Goal: Task Accomplishment & Management: Manage account settings

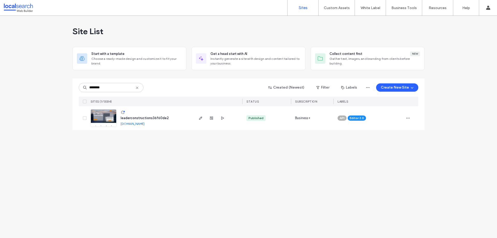
click at [100, 117] on img at bounding box center [103, 127] width 25 height 35
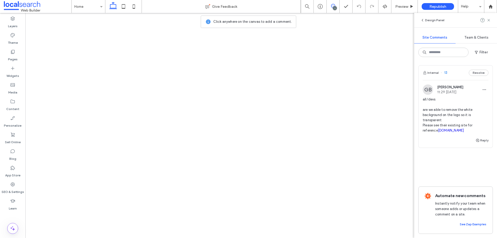
click at [434, 73] on button "Internal" at bounding box center [431, 73] width 16 height 6
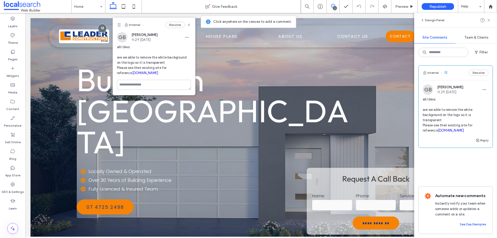
click at [447, 131] on link "[DOMAIN_NAME]" at bounding box center [451, 130] width 26 height 4
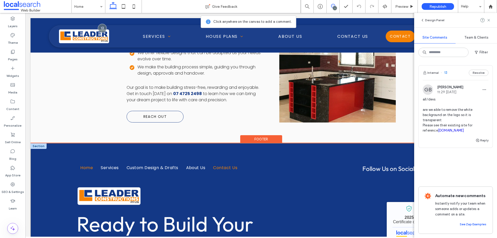
scroll to position [1089, 0]
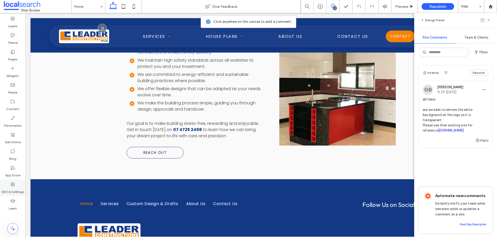
click at [13, 183] on icon at bounding box center [12, 184] width 5 height 5
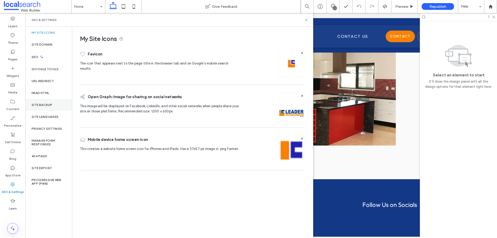
click at [47, 110] on div "Site Backup" at bounding box center [48, 105] width 47 height 12
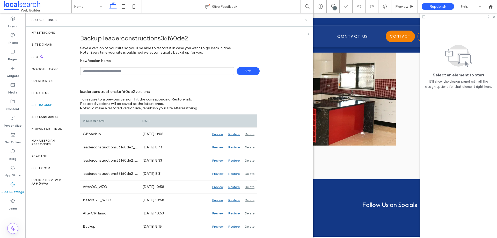
click at [117, 69] on input "text" at bounding box center [157, 71] width 154 height 8
type input "**********"
click at [240, 71] on span "Save" at bounding box center [248, 71] width 23 height 8
click at [304, 20] on div "SEO & Settings" at bounding box center [170, 20] width 276 height 4
click at [18, 107] on label "Content" at bounding box center [12, 107] width 13 height 7
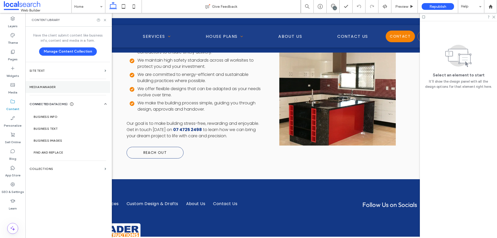
click at [52, 91] on section "Media Manager" at bounding box center [67, 87] width 85 height 12
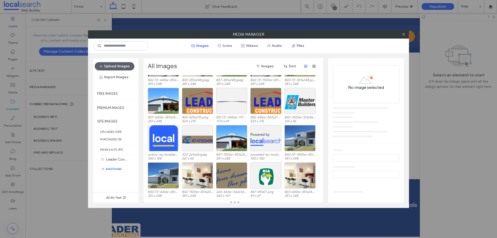
scroll to position [410, 0]
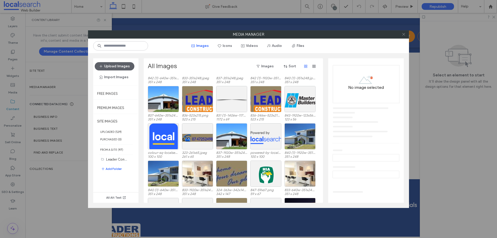
click at [404, 37] on span at bounding box center [404, 35] width 4 height 8
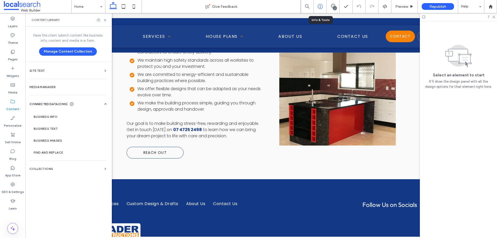
click at [321, 6] on icon at bounding box center [320, 6] width 5 height 5
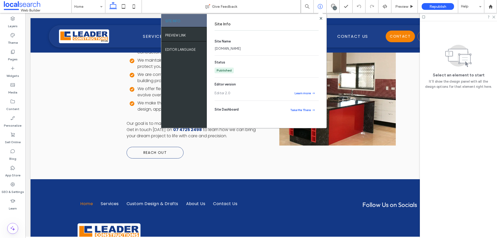
click at [241, 48] on link "[DOMAIN_NAME]" at bounding box center [228, 48] width 26 height 5
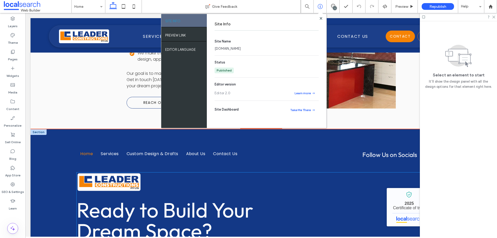
scroll to position [1089, 0]
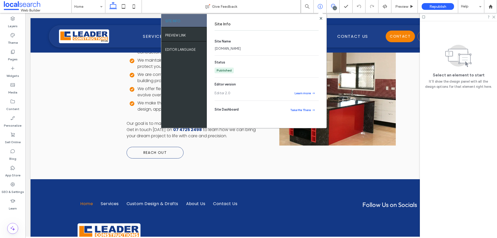
click at [332, 5] on icon at bounding box center [333, 6] width 4 height 4
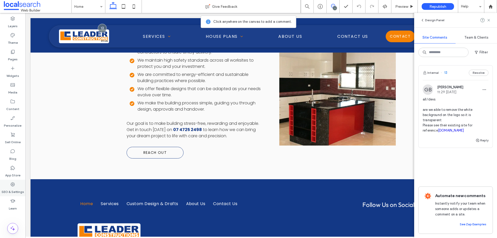
click at [15, 183] on div "SEO & Settings" at bounding box center [12, 188] width 25 height 17
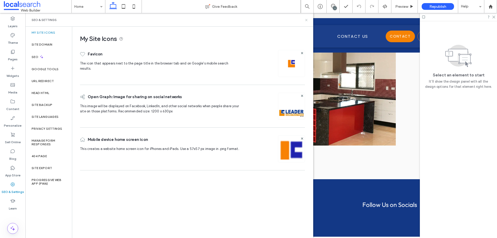
click at [305, 20] on icon at bounding box center [307, 20] width 4 height 4
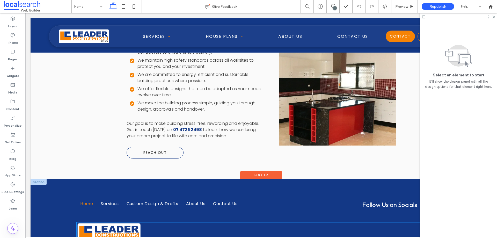
click at [102, 223] on img at bounding box center [109, 232] width 65 height 19
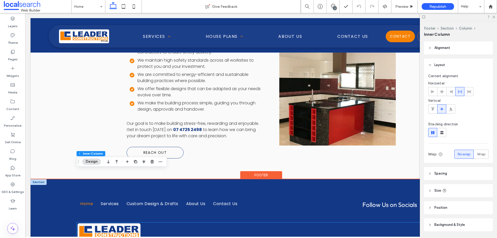
click at [102, 223] on img at bounding box center [109, 232] width 65 height 19
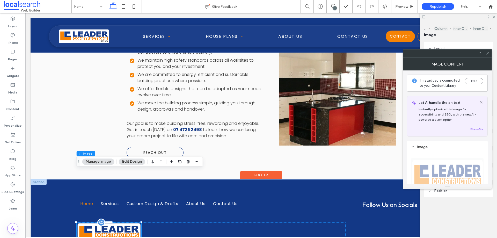
type input "**"
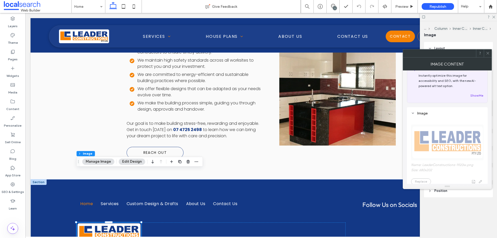
scroll to position [52, 0]
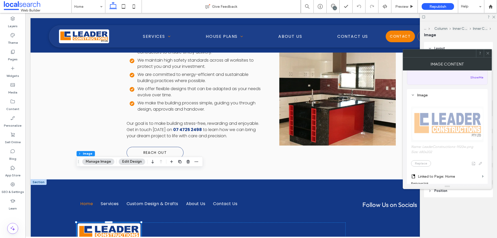
click at [490, 55] on span at bounding box center [488, 53] width 4 height 8
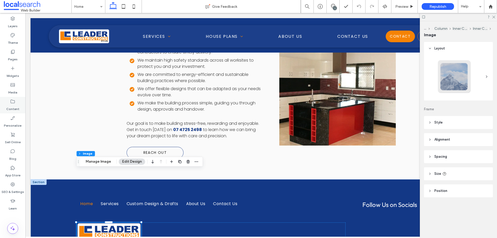
click at [9, 108] on label "Content" at bounding box center [12, 107] width 13 height 7
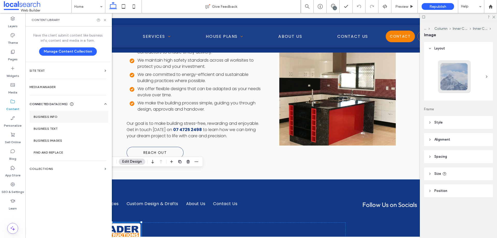
click at [63, 117] on label "Business Info" at bounding box center [69, 117] width 70 height 4
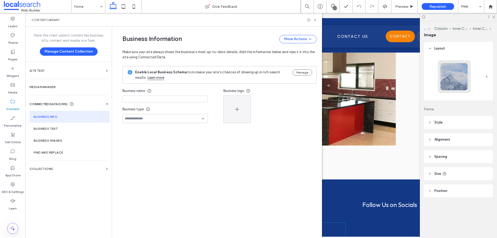
type input "**********"
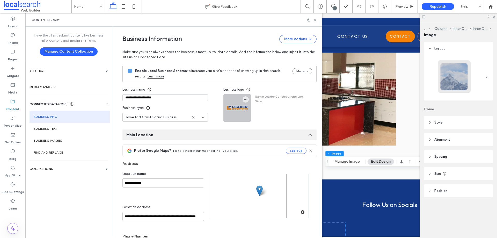
scroll to position [0, 0]
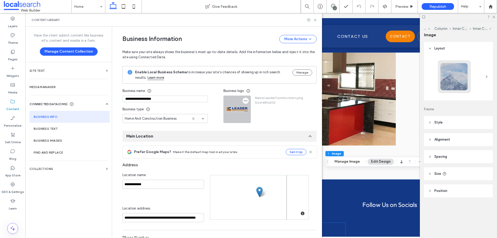
click at [244, 100] on icon "button" at bounding box center [246, 101] width 4 height 4
click at [262, 112] on span "Replace Image" at bounding box center [263, 113] width 24 height 5
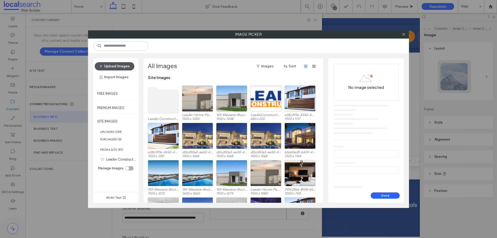
click at [110, 66] on button "Upload Images" at bounding box center [115, 66] width 40 height 8
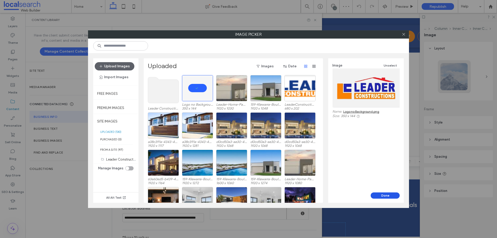
click at [389, 192] on button "Done" at bounding box center [385, 195] width 29 height 6
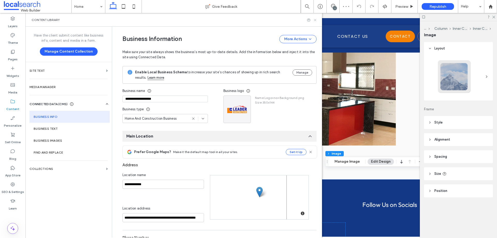
click at [316, 21] on icon at bounding box center [315, 20] width 4 height 4
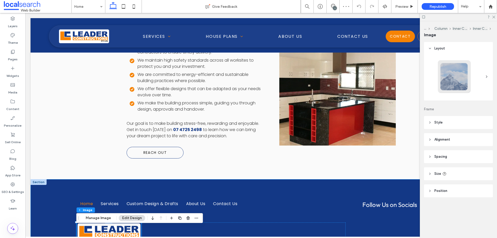
type input "**"
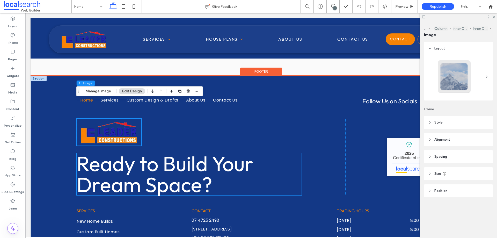
scroll to position [1148, 0]
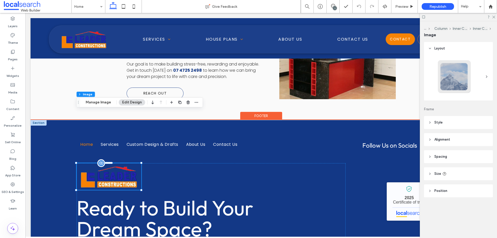
click at [113, 163] on img at bounding box center [109, 176] width 65 height 27
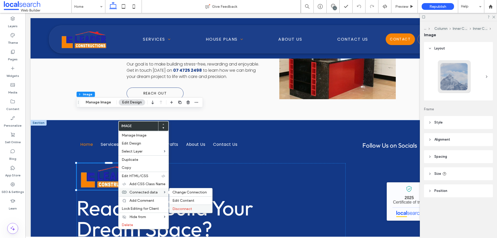
click at [185, 207] on span "Disconnect" at bounding box center [183, 209] width 20 height 4
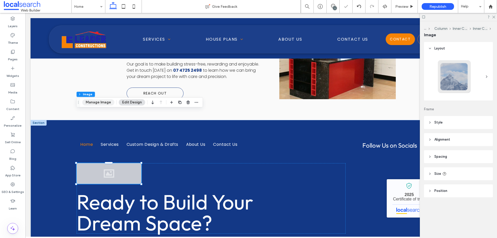
click at [101, 102] on button "Manage Image" at bounding box center [98, 102] width 32 height 6
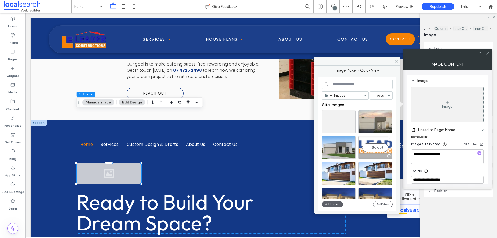
click at [376, 147] on div "Select" at bounding box center [376, 147] width 34 height 23
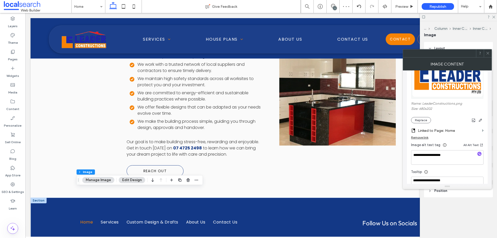
scroll to position [130, 0]
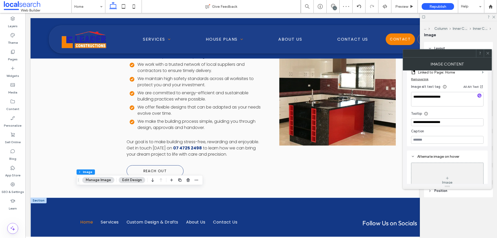
click at [492, 52] on div at bounding box center [488, 53] width 8 height 8
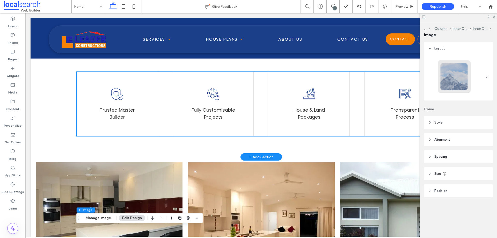
scroll to position [233, 0]
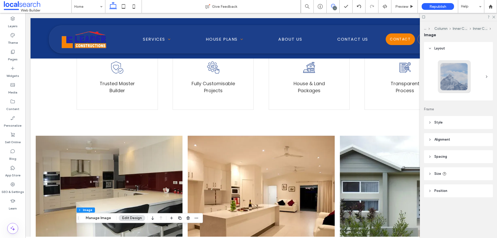
click at [331, 6] on icon at bounding box center [333, 6] width 4 height 4
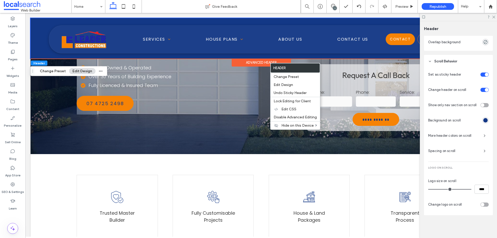
scroll to position [222, 0]
click at [270, 63] on div "Advanced Header" at bounding box center [261, 63] width 59 height 8
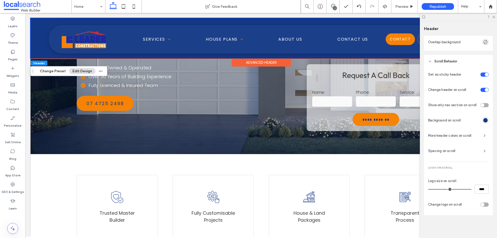
click at [485, 123] on div "rgba(19, 56, 134, 1)" at bounding box center [486, 120] width 6 height 6
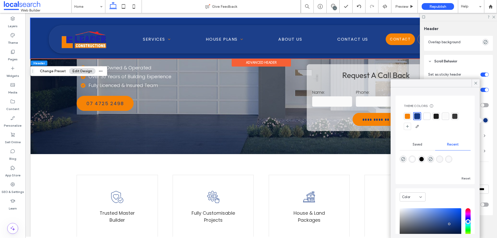
click at [427, 116] on div at bounding box center [427, 116] width 5 height 5
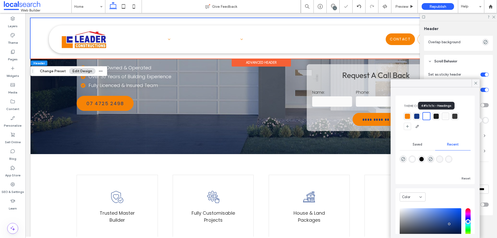
click at [435, 117] on div at bounding box center [436, 116] width 5 height 5
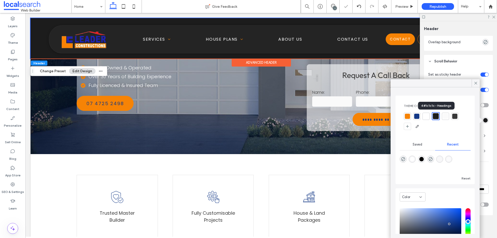
click at [447, 117] on div at bounding box center [445, 116] width 5 height 5
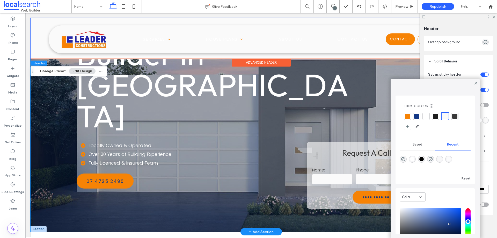
scroll to position [0, 0]
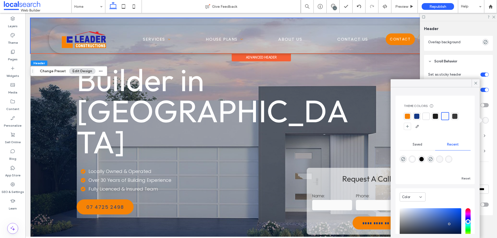
click at [281, 58] on div "Advanced Header" at bounding box center [261, 57] width 59 height 8
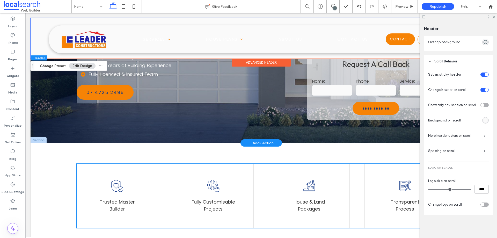
scroll to position [181, 0]
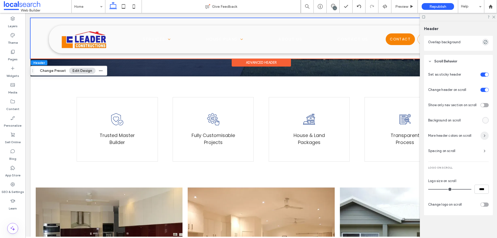
click at [483, 138] on span "button" at bounding box center [485, 136] width 8 height 8
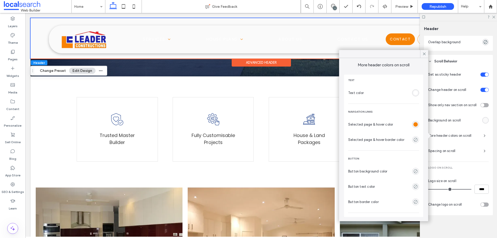
click at [414, 93] on div "rgba(255, 255, 255, 1)" at bounding box center [416, 93] width 4 height 4
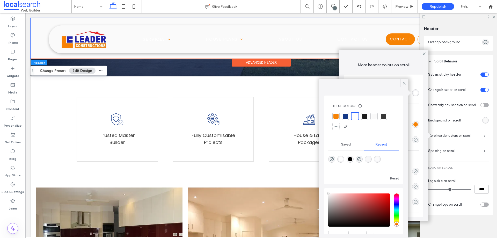
click at [338, 117] on div at bounding box center [336, 116] width 5 height 5
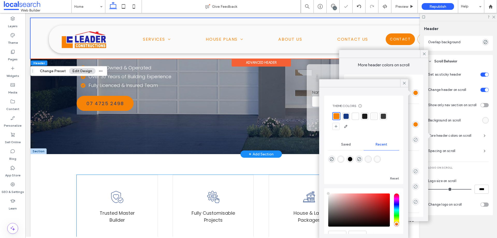
scroll to position [26, 0]
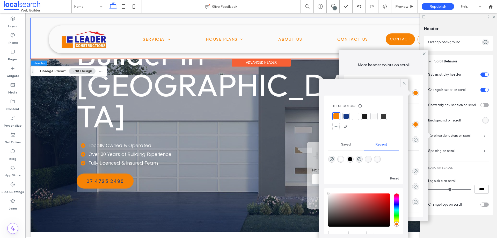
click at [416, 111] on div "Text Text color Navigation links Selected page & hover color Selected page & ho…" at bounding box center [383, 146] width 79 height 142
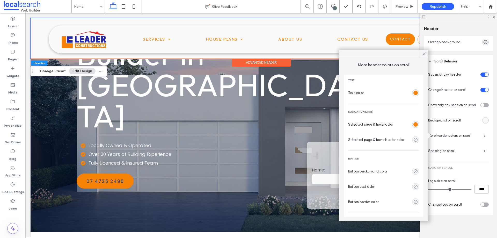
click at [414, 125] on div "rgba(246,131,5,1)" at bounding box center [416, 124] width 4 height 4
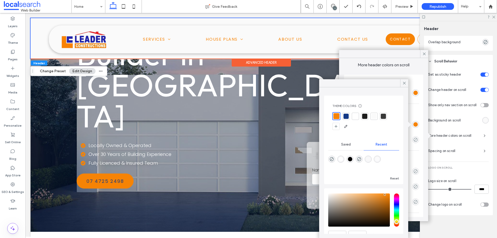
click at [348, 118] on div at bounding box center [346, 116] width 5 height 5
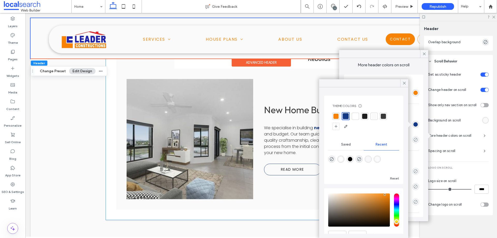
scroll to position [984, 0]
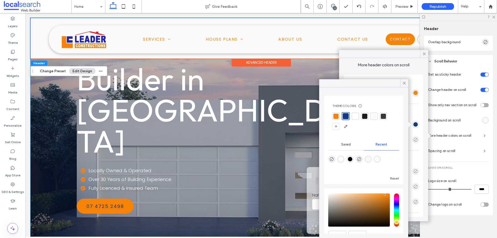
scroll to position [0, 0]
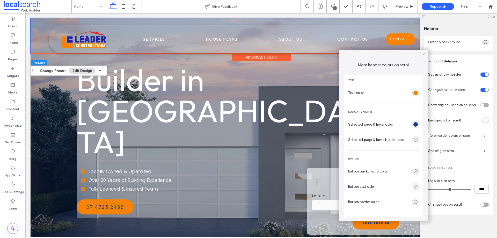
click at [425, 54] on use at bounding box center [424, 54] width 3 height 3
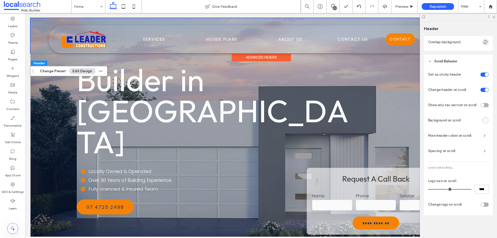
click at [258, 56] on div "Advanced Header" at bounding box center [261, 57] width 59 height 8
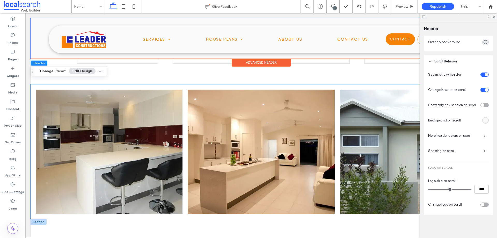
scroll to position [337, 0]
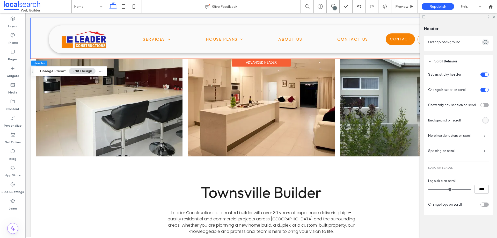
click at [484, 122] on div "rgba(250, 250, 250, 1)" at bounding box center [486, 120] width 4 height 4
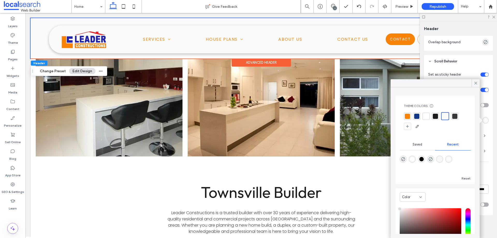
click at [409, 117] on div at bounding box center [407, 116] width 5 height 5
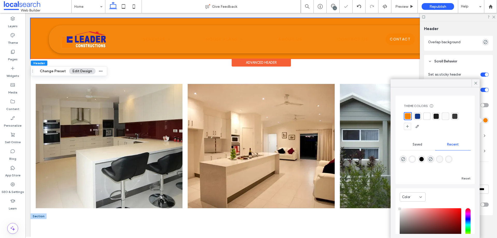
scroll to position [207, 0]
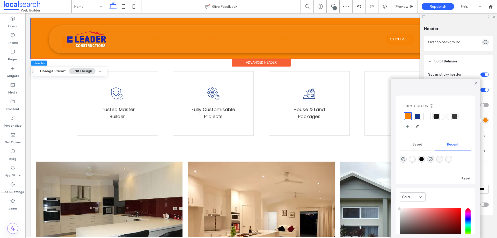
click at [417, 116] on div at bounding box center [417, 116] width 5 height 5
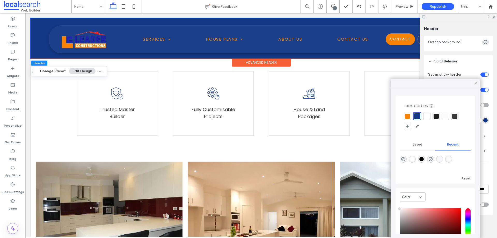
click at [476, 84] on icon at bounding box center [476, 83] width 5 height 5
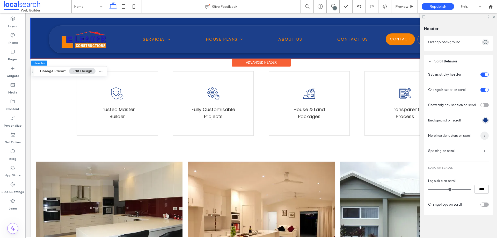
click at [483, 137] on icon "button" at bounding box center [485, 136] width 4 height 4
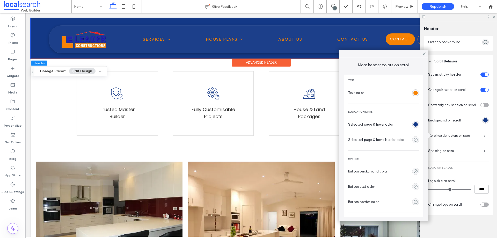
click at [414, 92] on div "rgba(246,131,5,1)" at bounding box center [416, 93] width 4 height 4
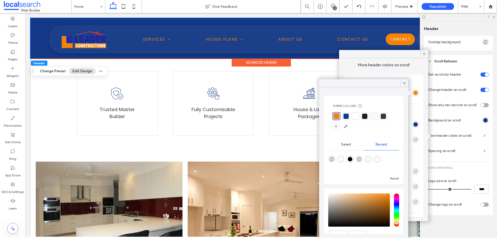
click at [357, 117] on div at bounding box center [355, 116] width 5 height 5
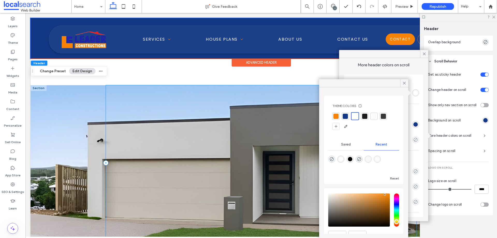
scroll to position [725, 0]
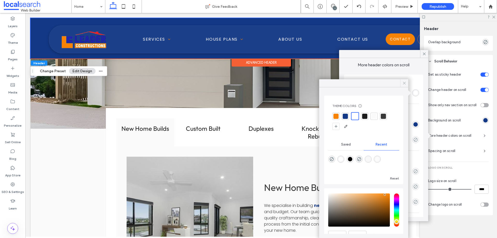
click at [404, 84] on icon at bounding box center [404, 83] width 5 height 5
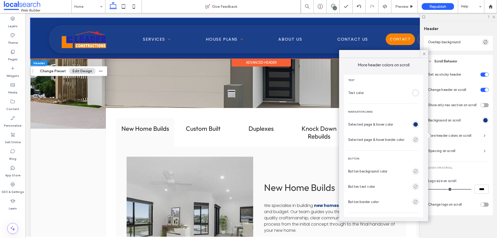
click at [414, 122] on div "rgba(19, 56, 134, 1)" at bounding box center [416, 124] width 4 height 4
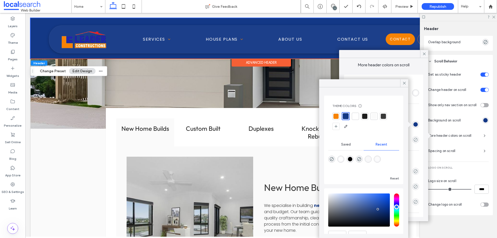
click at [333, 113] on div at bounding box center [336, 116] width 7 height 7
click at [403, 84] on icon at bounding box center [404, 83] width 5 height 5
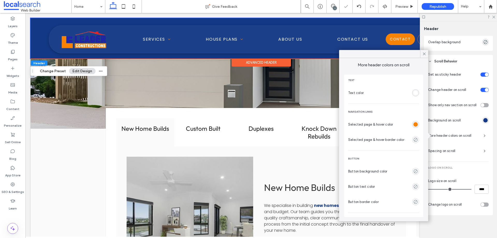
drag, startPoint x: 424, startPoint y: 55, endPoint x: 420, endPoint y: 56, distance: 4.0
click at [424, 56] on icon at bounding box center [424, 54] width 5 height 5
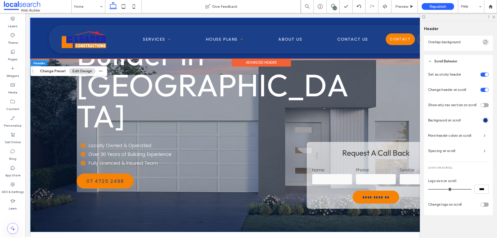
scroll to position [0, 0]
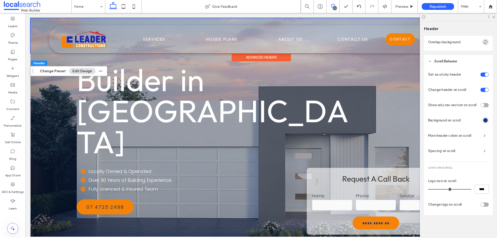
click at [331, 6] on use at bounding box center [333, 6] width 4 height 4
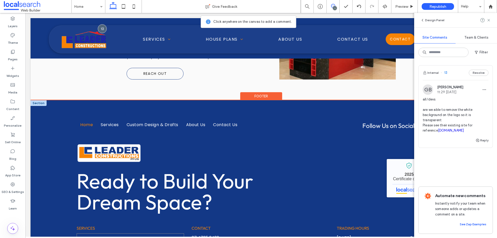
scroll to position [1115, 0]
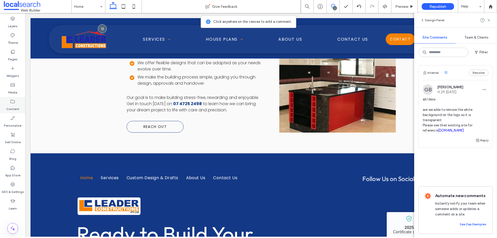
click at [17, 111] on label "Content" at bounding box center [12, 107] width 13 height 7
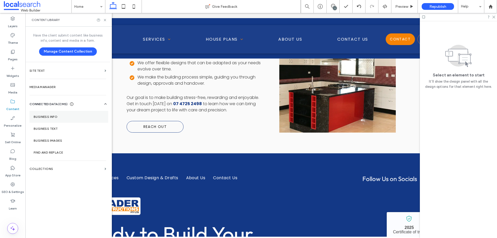
click at [69, 115] on section "Business Info" at bounding box center [69, 117] width 79 height 12
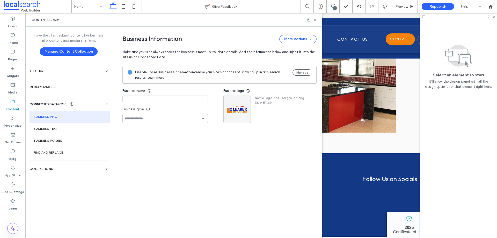
type input "**********"
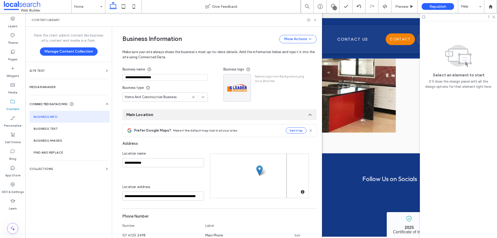
scroll to position [0, 0]
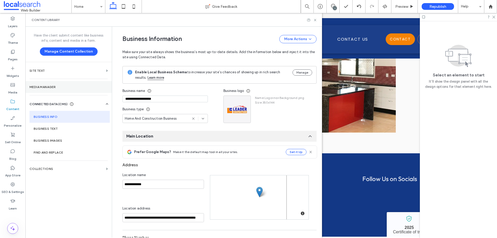
click at [60, 87] on label "Media Manager" at bounding box center [69, 87] width 78 height 4
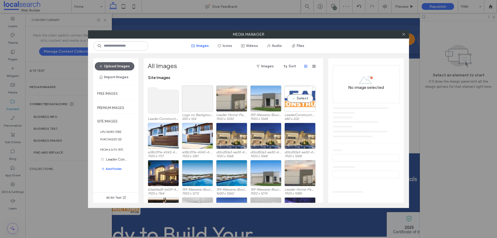
click at [300, 106] on div "Select" at bounding box center [300, 98] width 31 height 26
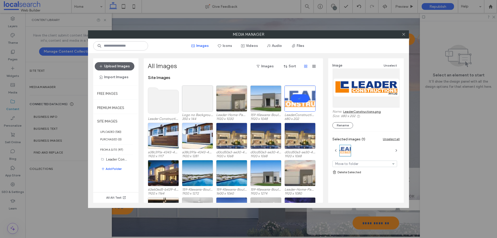
click at [357, 112] on link "LeaderConstructions.png" at bounding box center [363, 112] width 38 height 4
click at [404, 35] on icon at bounding box center [404, 34] width 4 height 4
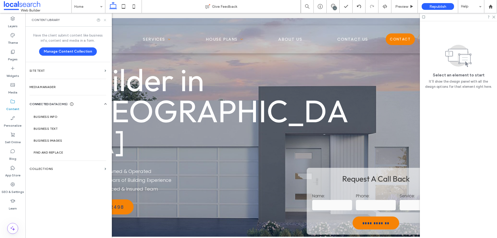
drag, startPoint x: 106, startPoint y: 19, endPoint x: 79, endPoint y: 8, distance: 28.5
click at [106, 19] on icon at bounding box center [105, 20] width 4 height 4
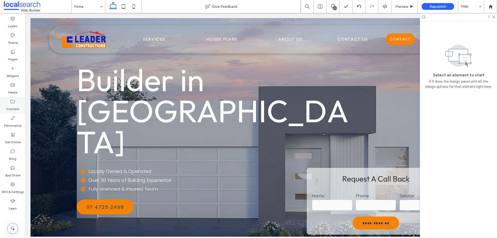
click at [14, 105] on label "Content" at bounding box center [12, 107] width 13 height 7
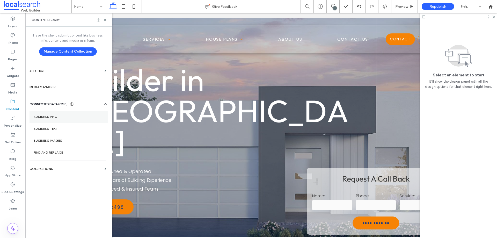
click at [70, 116] on label "Business Info" at bounding box center [69, 117] width 70 height 4
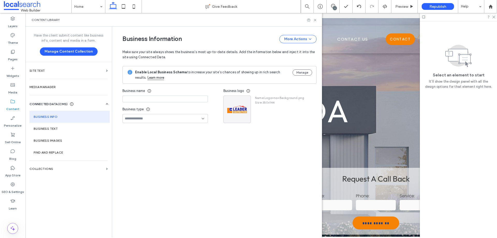
type input "**********"
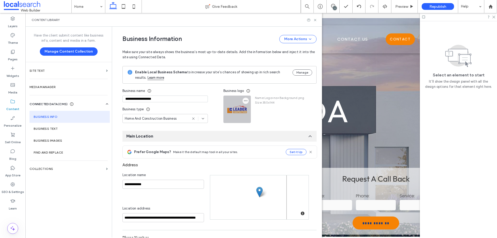
click at [244, 100] on icon "button" at bounding box center [246, 101] width 4 height 4
click at [259, 114] on span "Replace Image" at bounding box center [263, 113] width 24 height 5
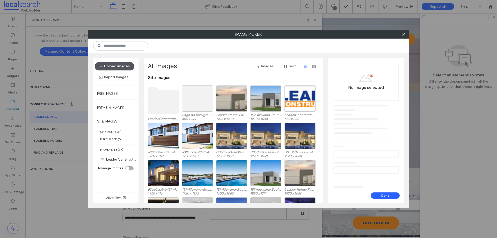
click at [114, 65] on button "Upload Images" at bounding box center [115, 66] width 40 height 8
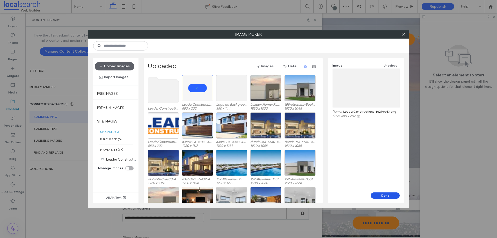
drag, startPoint x: 381, startPoint y: 195, endPoint x: 321, endPoint y: 154, distance: 72.3
click at [381, 195] on button "Done" at bounding box center [385, 195] width 29 height 6
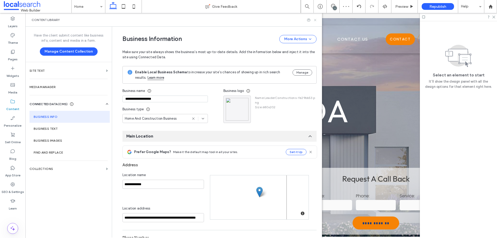
click at [316, 20] on use at bounding box center [315, 20] width 2 height 2
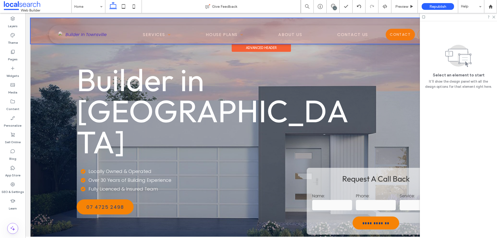
click at [123, 37] on div at bounding box center [262, 31] width 462 height 26
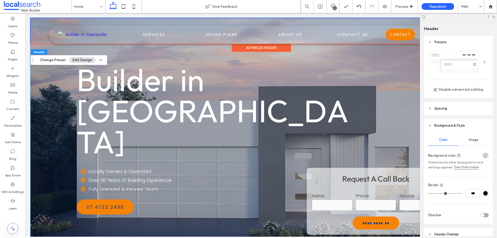
click at [56, 106] on div "**********" at bounding box center [262, 138] width 462 height 240
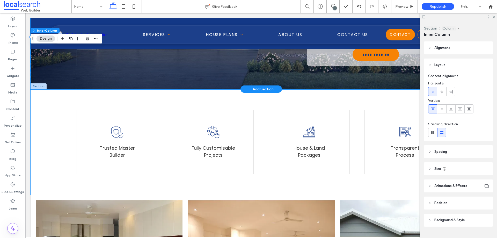
scroll to position [259, 0]
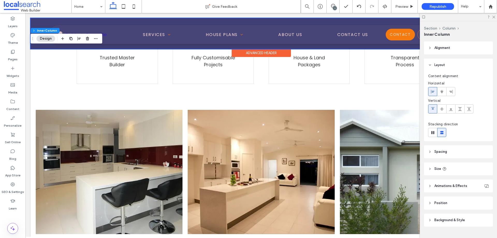
click at [120, 31] on div at bounding box center [262, 33] width 462 height 31
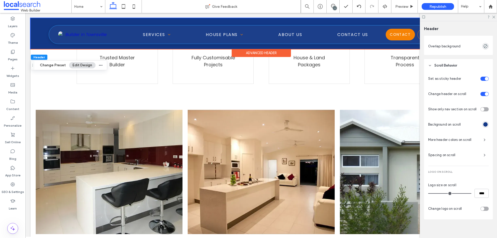
scroll to position [222, 0]
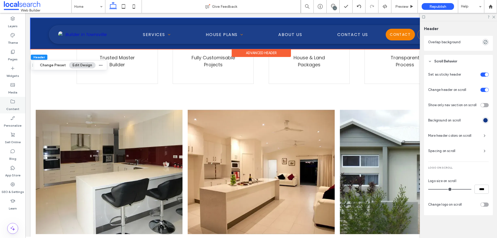
click at [11, 109] on label "Content" at bounding box center [12, 107] width 13 height 7
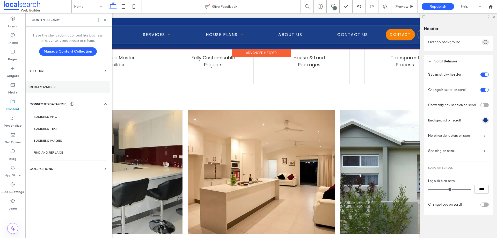
click at [67, 84] on section "Media Manager" at bounding box center [67, 87] width 85 height 12
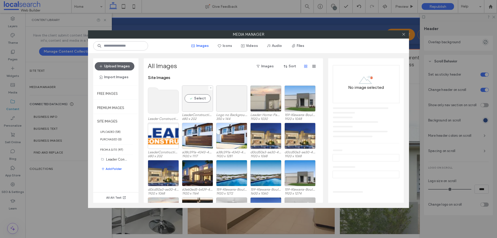
click at [212, 88] on div at bounding box center [211, 88] width 4 height 4
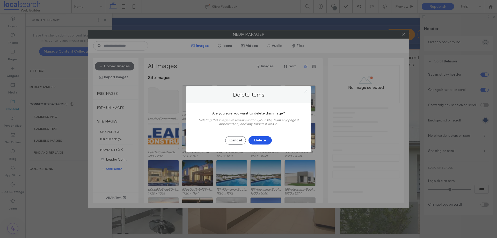
drag, startPoint x: 266, startPoint y: 142, endPoint x: 262, endPoint y: 137, distance: 6.8
click at [266, 142] on button "Delete" at bounding box center [260, 140] width 23 height 8
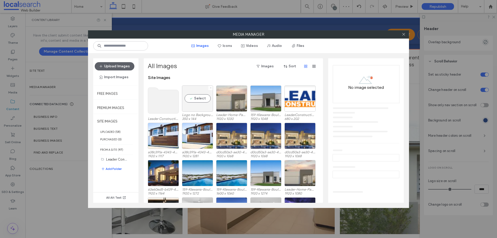
click at [211, 88] on icon at bounding box center [211, 88] width 2 height 2
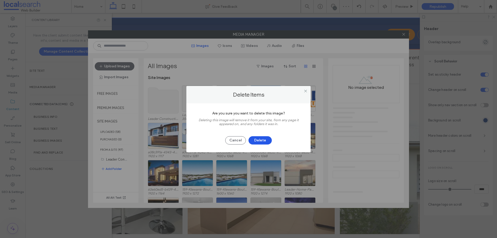
click at [264, 139] on button "Delete" at bounding box center [260, 140] width 23 height 8
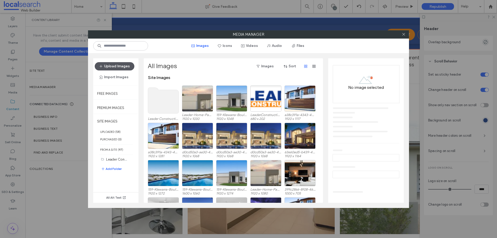
click at [107, 68] on button "Upload Images" at bounding box center [115, 66] width 40 height 8
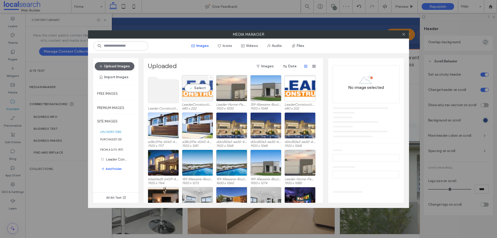
click at [196, 87] on div "Select" at bounding box center [197, 88] width 31 height 26
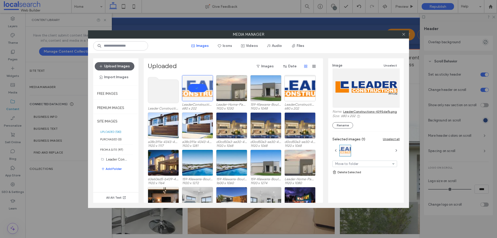
click at [403, 33] on icon at bounding box center [404, 34] width 4 height 4
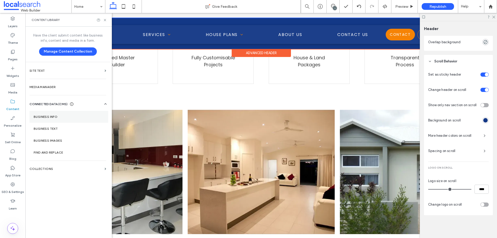
click at [48, 114] on section "Business Info" at bounding box center [69, 117] width 79 height 12
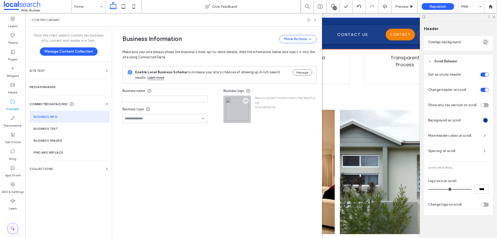
type input "**********"
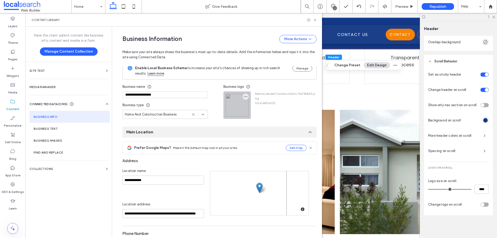
scroll to position [0, 0]
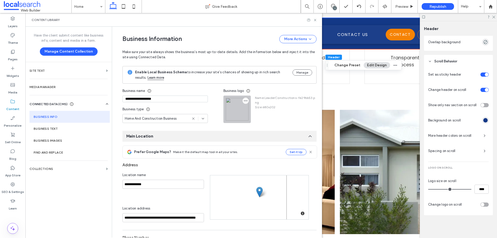
click at [244, 100] on icon "button" at bounding box center [246, 101] width 4 height 4
click at [256, 113] on span "Replace Image" at bounding box center [263, 113] width 24 height 5
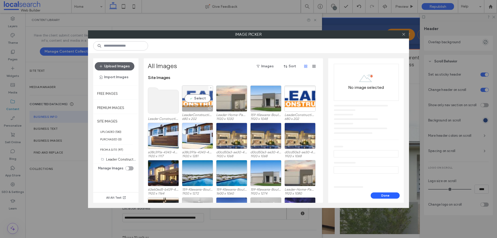
click at [195, 99] on div "Select" at bounding box center [197, 98] width 31 height 26
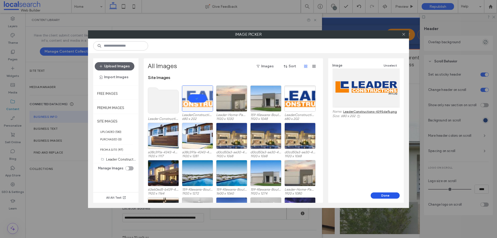
click at [387, 196] on button "Done" at bounding box center [385, 195] width 29 height 6
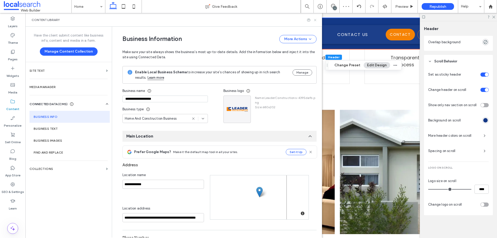
click at [315, 19] on icon at bounding box center [315, 20] width 4 height 4
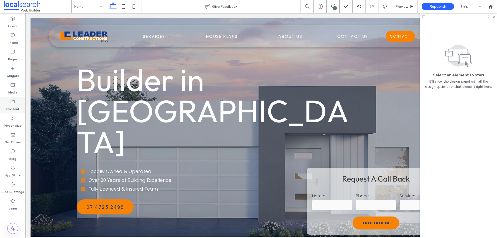
click at [15, 103] on div "Content" at bounding box center [12, 105] width 25 height 17
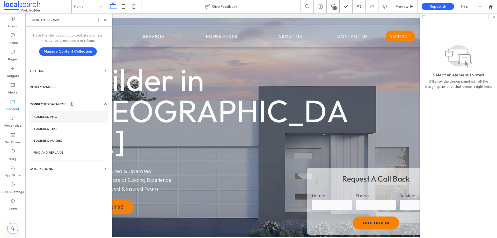
click at [69, 119] on section "Business Info" at bounding box center [69, 117] width 79 height 12
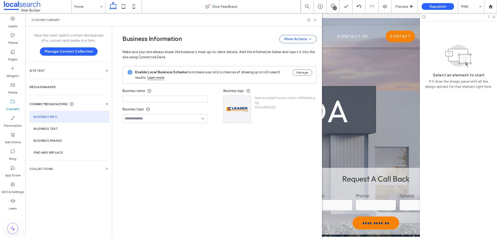
type input "**********"
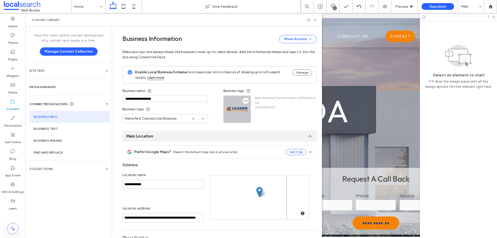
click at [245, 100] on icon "button" at bounding box center [246, 101] width 4 height 4
click at [257, 115] on span "Replace Image" at bounding box center [263, 113] width 24 height 5
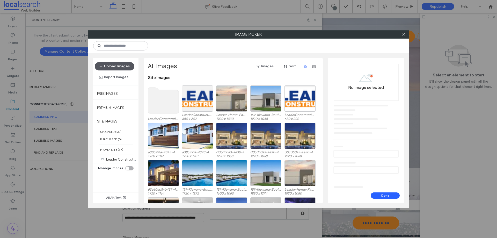
click at [113, 65] on button "Upload Images" at bounding box center [115, 66] width 40 height 8
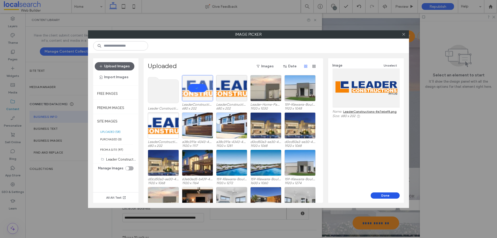
click at [397, 195] on button "Done" at bounding box center [385, 195] width 29 height 6
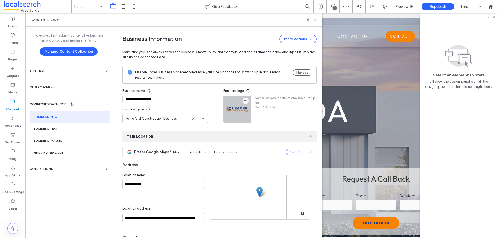
click at [244, 102] on icon "button" at bounding box center [246, 101] width 4 height 4
click at [255, 115] on span "Replace Image" at bounding box center [263, 113] width 24 height 5
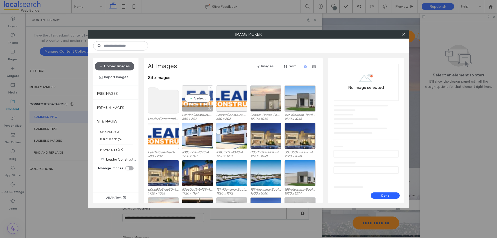
click at [202, 102] on div "Select" at bounding box center [197, 98] width 31 height 26
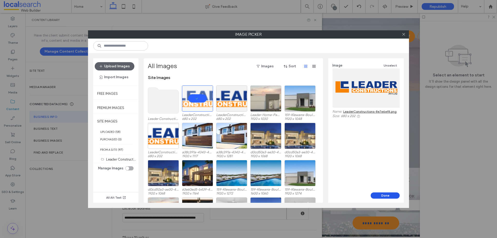
drag, startPoint x: 383, startPoint y: 198, endPoint x: 358, endPoint y: 185, distance: 28.6
click at [383, 198] on button "Done" at bounding box center [385, 195] width 29 height 6
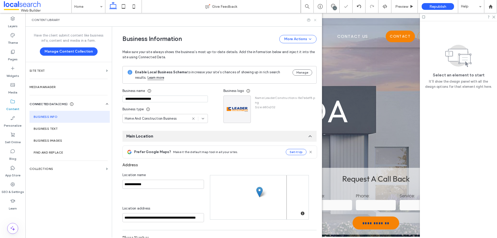
click at [315, 20] on icon at bounding box center [315, 20] width 4 height 4
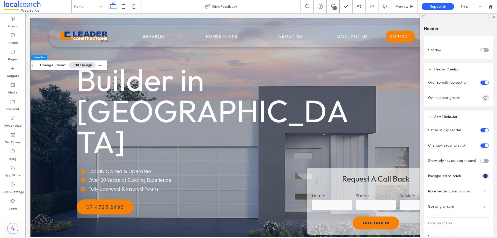
scroll to position [222, 0]
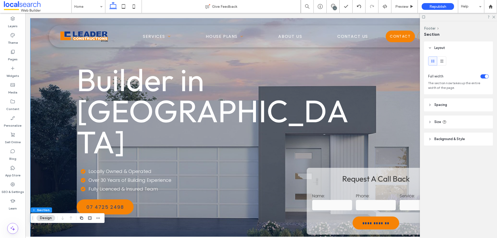
click at [465, 139] on span "Background & Style" at bounding box center [450, 139] width 31 height 5
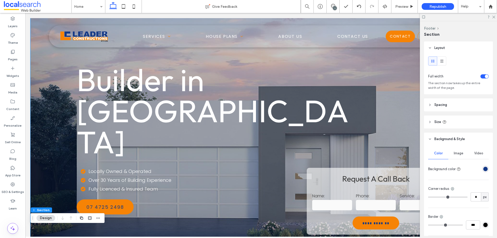
click at [465, 139] on span "Background & Style" at bounding box center [450, 139] width 31 height 5
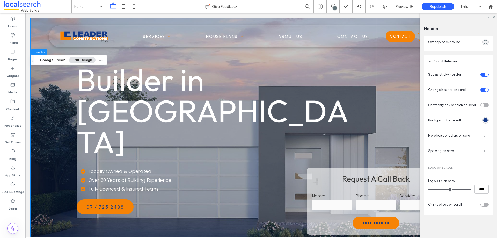
click at [474, 137] on span "More header colors on scroll" at bounding box center [453, 135] width 51 height 5
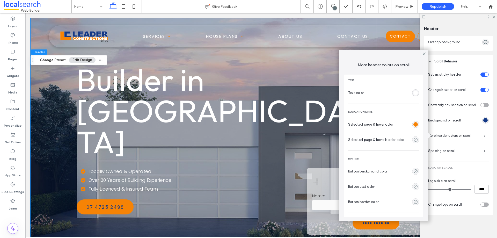
scroll to position [101, 0]
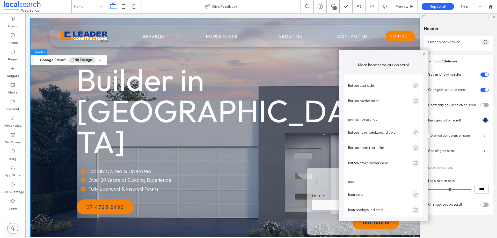
click at [481, 204] on div "toggle" at bounding box center [483, 205] width 4 height 4
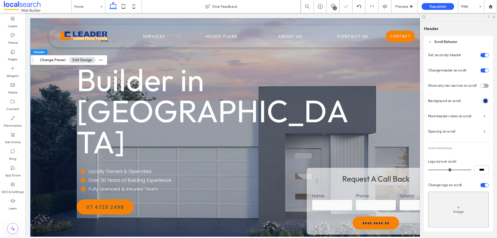
scroll to position [258, 0]
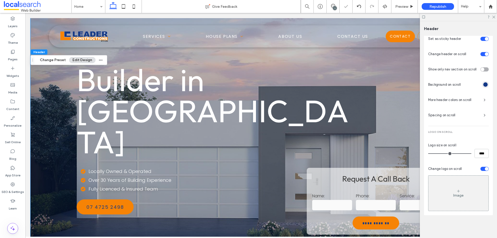
click at [456, 195] on div "Image" at bounding box center [459, 195] width 10 height 4
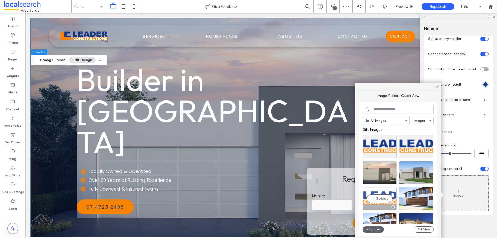
click at [380, 198] on div "Select" at bounding box center [380, 198] width 34 height 23
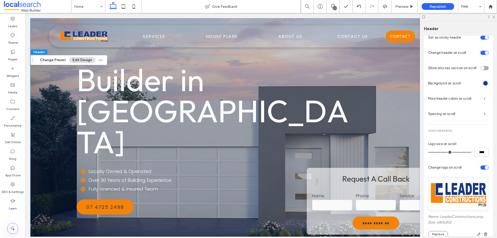
scroll to position [285, 0]
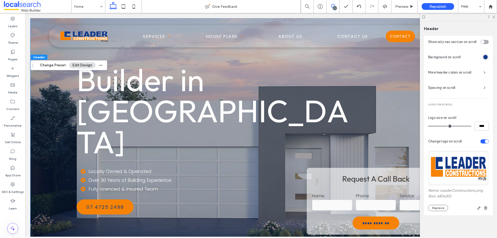
click at [333, 5] on icon at bounding box center [333, 6] width 4 height 4
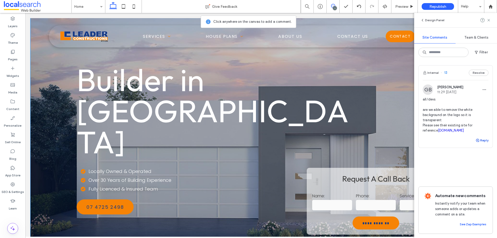
click at [478, 140] on icon "button" at bounding box center [478, 140] width 4 height 4
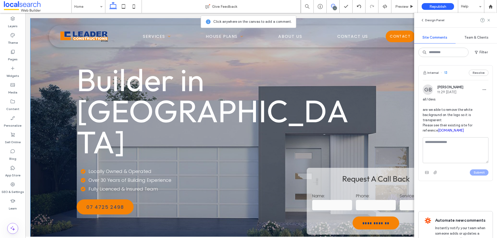
click at [460, 153] on textarea at bounding box center [456, 150] width 66 height 26
click at [444, 154] on textarea "**********" at bounding box center [454, 150] width 62 height 26
type textarea "**********"
click at [477, 174] on button "Submit" at bounding box center [479, 172] width 19 height 6
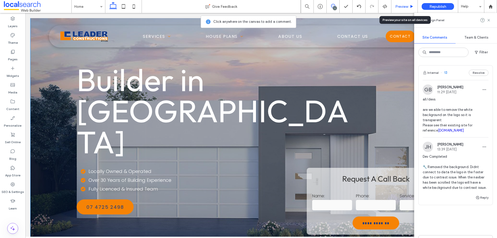
click at [404, 8] on span "Preview" at bounding box center [402, 6] width 13 height 4
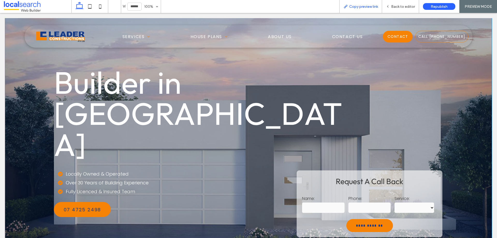
click at [367, 6] on span "Copy preview link" at bounding box center [363, 6] width 29 height 4
click at [397, 6] on span "Back to editor" at bounding box center [403, 6] width 24 height 4
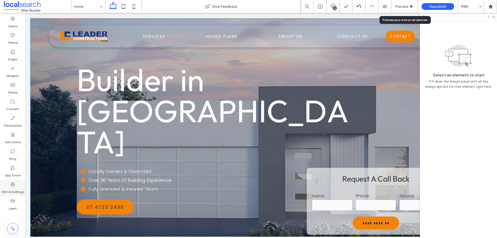
click at [14, 185] on icon at bounding box center [12, 184] width 5 height 5
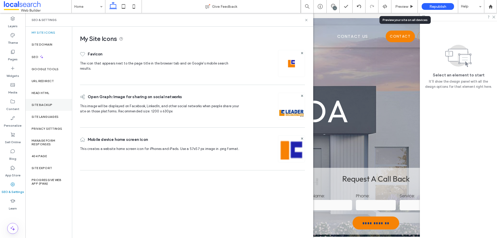
click at [53, 106] on div "Site Backup" at bounding box center [48, 105] width 47 height 12
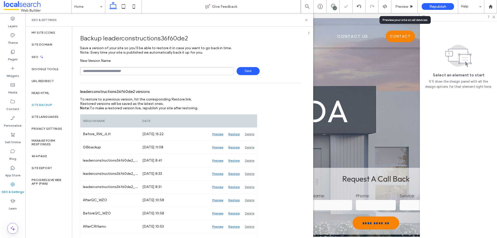
click at [109, 70] on input "text" at bounding box center [157, 71] width 154 height 8
type input "**********"
click at [249, 73] on span "Save" at bounding box center [248, 71] width 23 height 8
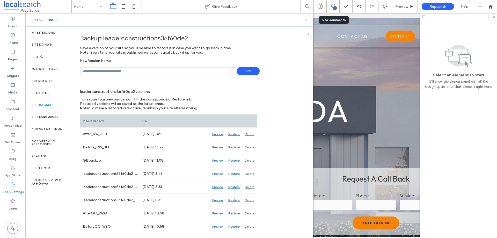
click at [331, 8] on icon at bounding box center [333, 6] width 4 height 4
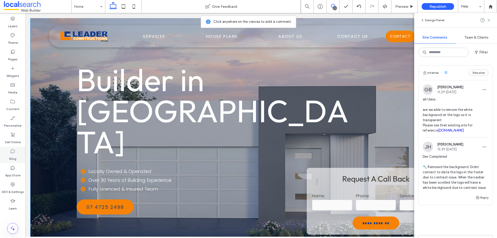
click at [17, 161] on div "Blog" at bounding box center [12, 155] width 25 height 17
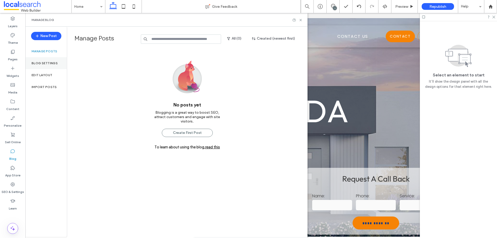
click at [52, 64] on label "Blog Settings" at bounding box center [45, 63] width 26 height 4
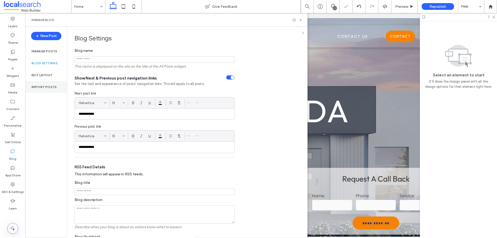
click at [44, 87] on label "Import Posts" at bounding box center [44, 87] width 25 height 4
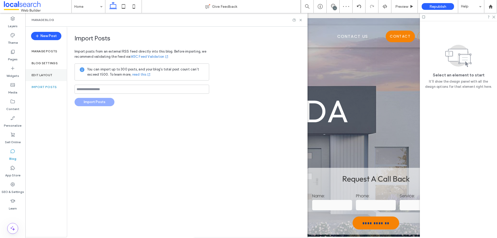
click at [45, 79] on div "Edit Layout" at bounding box center [45, 75] width 41 height 12
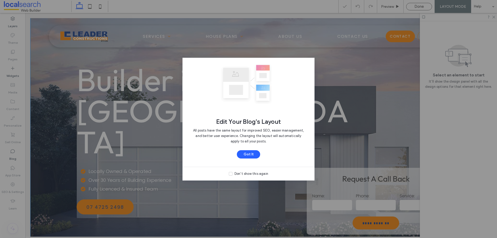
click at [58, 159] on div "Edit Your Blog's Layout All posts have the same layout for improved SEO, easier…" at bounding box center [248, 119] width 497 height 238
click at [245, 153] on button "Got It" at bounding box center [248, 154] width 23 height 8
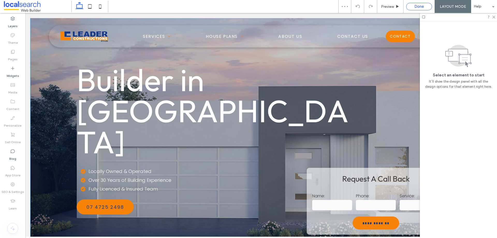
click at [414, 3] on div "Done" at bounding box center [419, 7] width 26 height 8
click at [418, 4] on span "Done" at bounding box center [419, 6] width 9 height 5
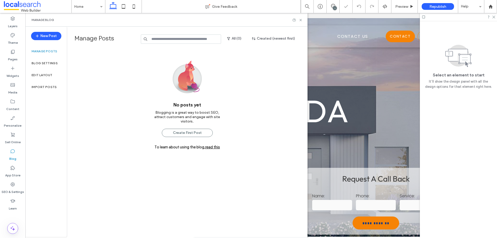
click at [299, 20] on div at bounding box center [297, 20] width 10 height 4
click at [300, 19] on use at bounding box center [301, 20] width 2 height 2
